Goal: Transaction & Acquisition: Subscribe to service/newsletter

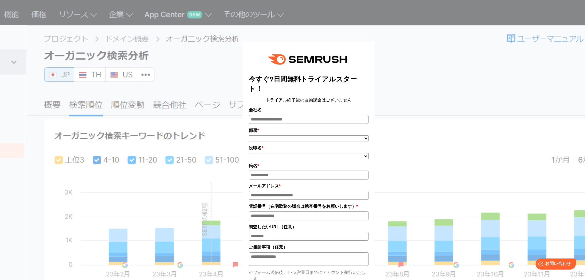
click at [159, 43] on div "今すぐ7日間無料トライアルスタート！ トライアル終了後の自動課金はございません 会社名 部署 * ***** **** ******* **" at bounding box center [308, 198] width 307 height 380
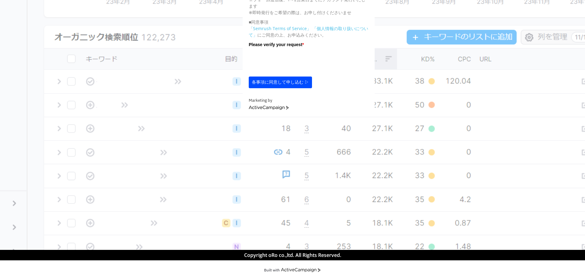
scroll to position [153, 0]
